Goal: Task Accomplishment & Management: Manage account settings

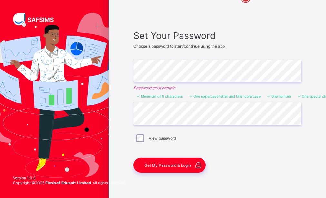
scroll to position [39, 0]
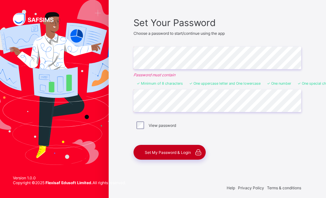
click at [177, 152] on span "Set My Password & Login" at bounding box center [168, 152] width 46 height 5
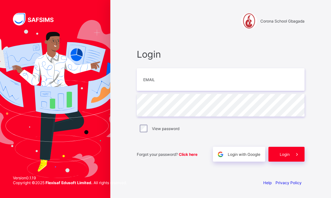
click at [279, 45] on div "Login Email Password View password Forgot your password? Click here Login with …" at bounding box center [220, 105] width 180 height 138
click at [160, 80] on input "email" at bounding box center [221, 79] width 168 height 23
click at [155, 80] on input "email" at bounding box center [221, 79] width 168 height 23
type input "**********"
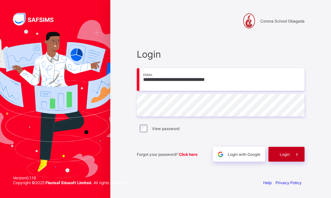
click at [287, 154] on span "Login" at bounding box center [284, 154] width 10 height 5
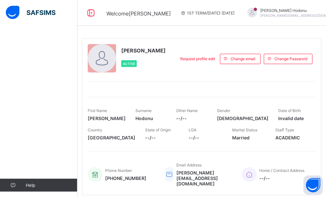
click at [188, 119] on span "--/--" at bounding box center [191, 118] width 31 height 5
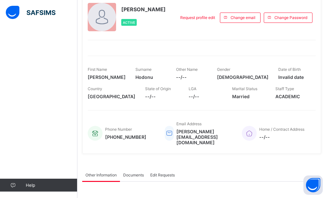
scroll to position [42, 0]
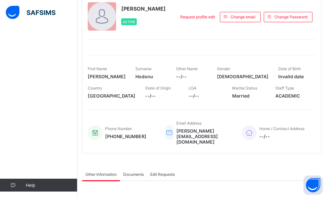
click at [189, 77] on span "--/--" at bounding box center [191, 76] width 31 height 5
drag, startPoint x: 189, startPoint y: 77, endPoint x: 200, endPoint y: 78, distance: 11.0
click at [200, 78] on span "--/--" at bounding box center [191, 76] width 31 height 5
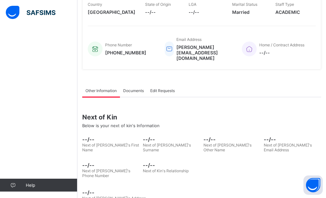
scroll to position [127, 0]
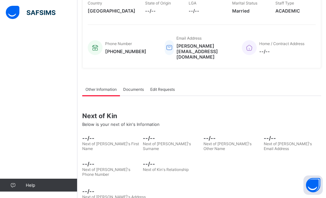
click at [133, 87] on span "Documents" at bounding box center [133, 89] width 21 height 5
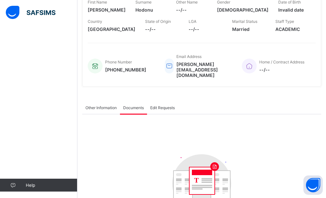
scroll to position [137, 0]
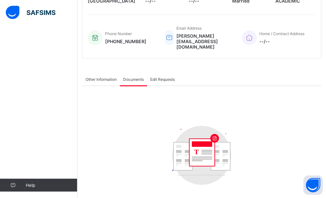
click at [166, 77] on span "Edit Requests" at bounding box center [162, 79] width 24 height 5
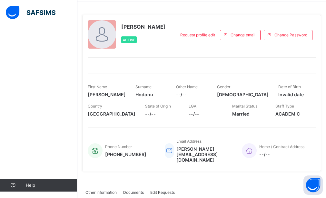
scroll to position [0, 0]
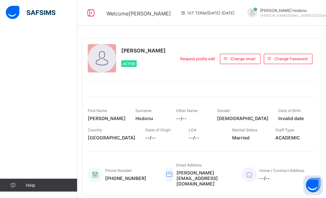
click at [211, 44] on div "Request profile edit Change email Change Password" at bounding box center [245, 58] width 140 height 29
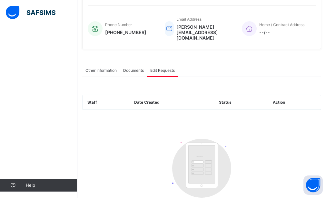
scroll to position [185, 0]
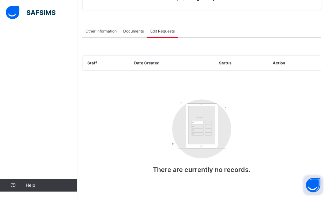
click at [312, 185] on button "Open asap" at bounding box center [312, 185] width 19 height 19
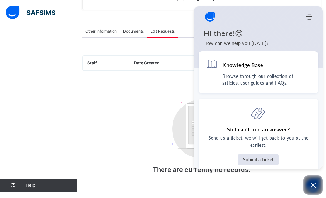
click at [143, 126] on div "Customers There are currently no records." at bounding box center [201, 139] width 129 height 93
click at [314, 186] on icon "Open asap" at bounding box center [312, 185] width 5 height 5
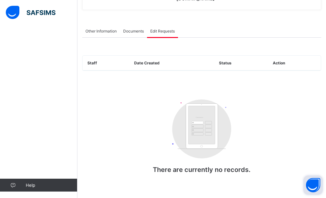
scroll to position [12, 0]
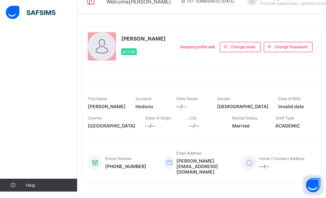
click at [176, 35] on div "[PERSON_NAME] Active Request profile edit Change email Change Password" at bounding box center [202, 46] width 228 height 29
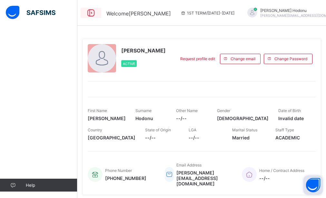
click at [92, 14] on icon at bounding box center [90, 12] width 11 height 9
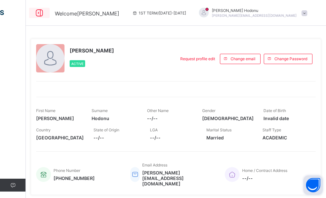
click at [37, 14] on icon at bounding box center [39, 12] width 11 height 9
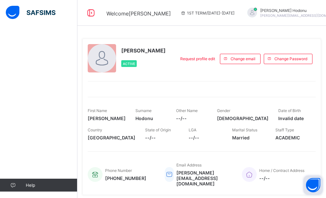
click at [48, 9] on img at bounding box center [31, 13] width 50 height 14
